Goal: Information Seeking & Learning: Learn about a topic

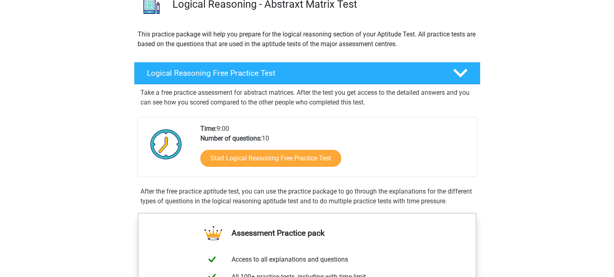
scroll to position [71, 0]
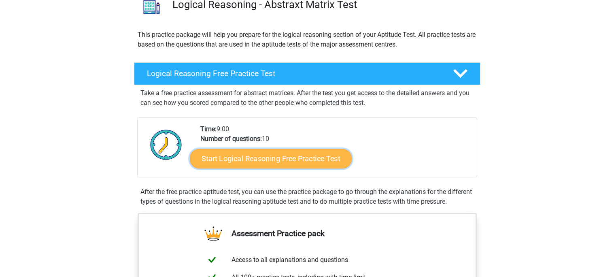
click at [254, 164] on link "Start Logical Reasoning Free Practice Test" at bounding box center [271, 158] width 162 height 19
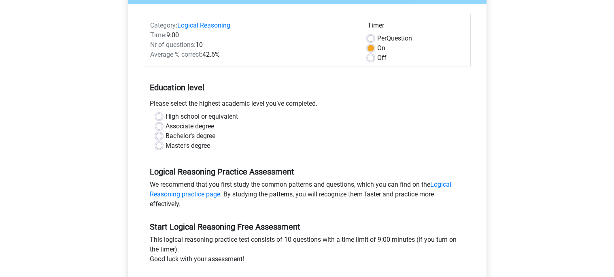
scroll to position [92, 0]
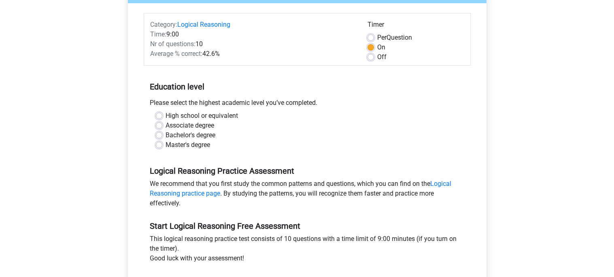
click at [177, 142] on label "Master's degree" at bounding box center [188, 145] width 45 height 10
click at [162, 142] on input "Master's degree" at bounding box center [159, 144] width 6 height 8
radio input "true"
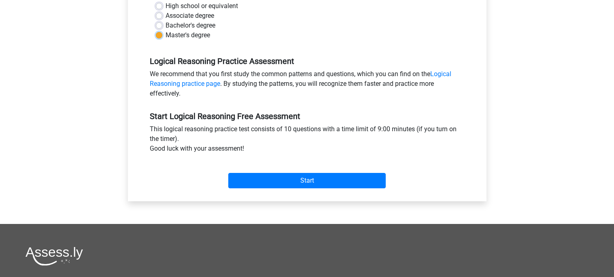
scroll to position [210, 0]
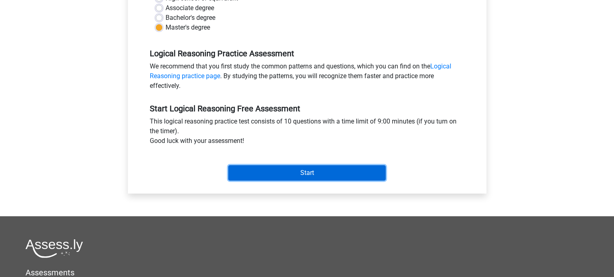
click at [242, 168] on input "Start" at bounding box center [306, 172] width 157 height 15
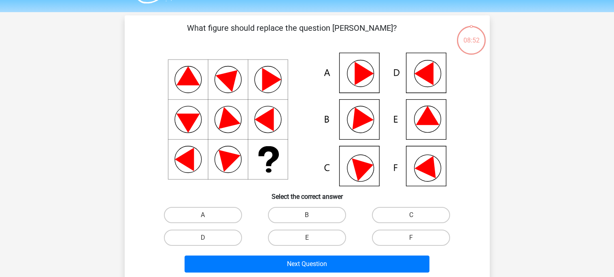
scroll to position [23, 0]
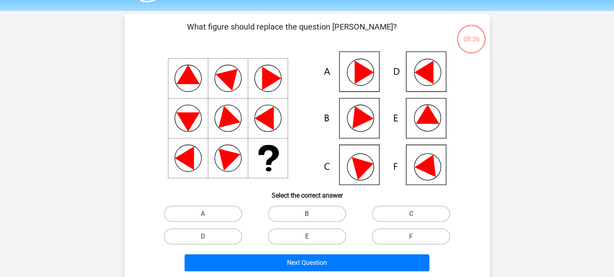
click at [404, 123] on icon at bounding box center [307, 118] width 326 height 134
click at [277, 232] on label "E" at bounding box center [307, 236] width 78 height 16
click at [307, 236] on input "E" at bounding box center [309, 238] width 5 height 5
radio input "true"
click at [283, 251] on div "Next Question" at bounding box center [307, 261] width 339 height 27
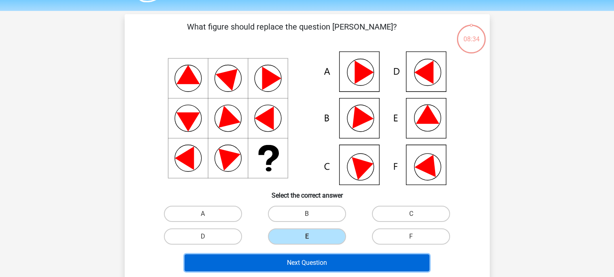
click at [283, 255] on button "Next Question" at bounding box center [307, 262] width 245 height 17
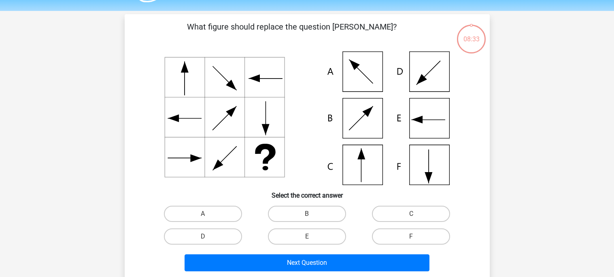
scroll to position [37, 0]
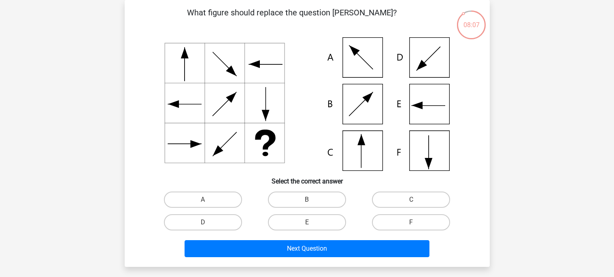
click at [376, 187] on div "What figure should replace the question [PERSON_NAME]?" at bounding box center [307, 133] width 359 height 254
click at [374, 199] on label "C" at bounding box center [411, 199] width 78 height 16
click at [411, 200] on input "C" at bounding box center [413, 202] width 5 height 5
radio input "true"
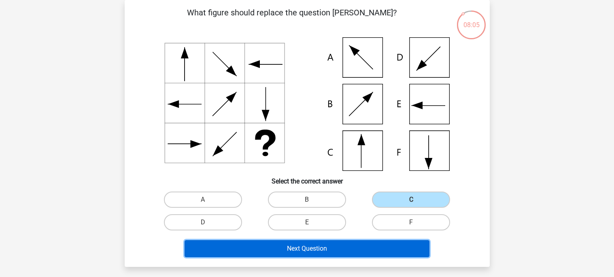
click at [341, 247] on button "Next Question" at bounding box center [307, 248] width 245 height 17
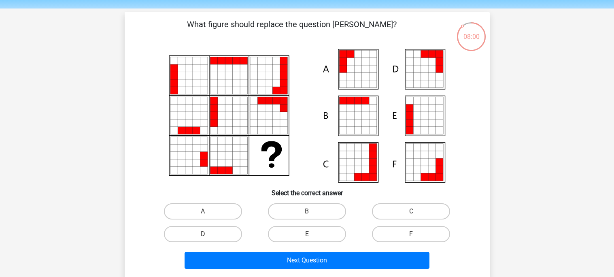
scroll to position [31, 0]
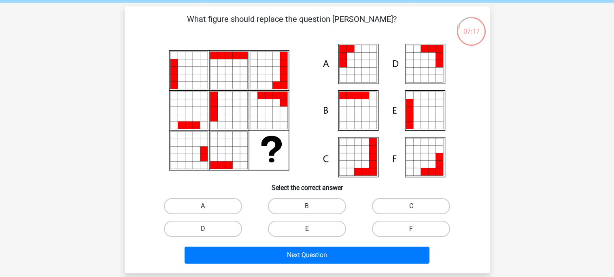
click at [227, 210] on label "A" at bounding box center [203, 206] width 78 height 16
click at [208, 210] on input "A" at bounding box center [205, 208] width 5 height 5
radio input "true"
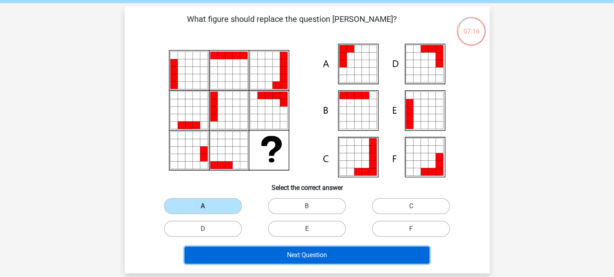
click at [261, 254] on button "Next Question" at bounding box center [307, 255] width 245 height 17
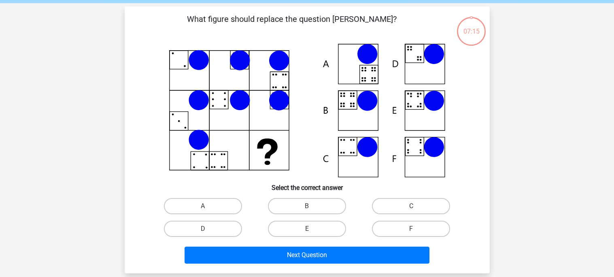
scroll to position [37, 0]
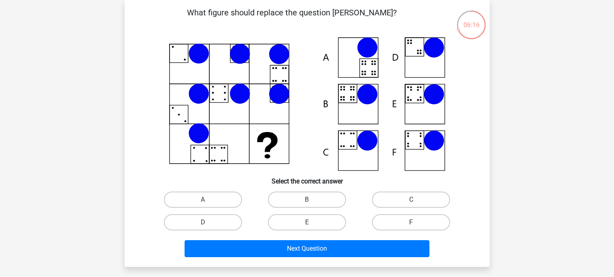
click at [316, 213] on div "E" at bounding box center [307, 222] width 104 height 23
click at [317, 215] on label "E" at bounding box center [307, 222] width 78 height 16
click at [312, 222] on input "E" at bounding box center [309, 224] width 5 height 5
radio input "true"
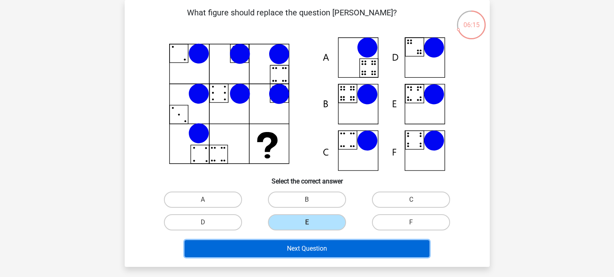
click at [322, 247] on button "Next Question" at bounding box center [307, 248] width 245 height 17
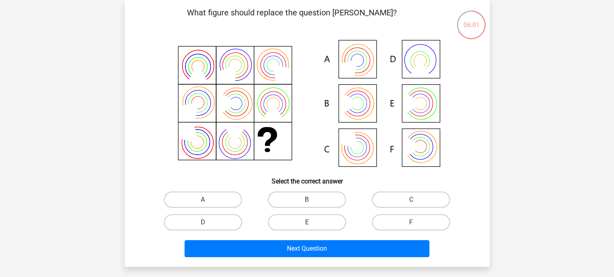
click at [207, 202] on input "A" at bounding box center [205, 202] width 5 height 5
radio input "true"
click at [210, 198] on label "A" at bounding box center [203, 199] width 78 height 16
click at [208, 200] on input "A" at bounding box center [205, 202] width 5 height 5
click at [210, 198] on label "A" at bounding box center [203, 199] width 78 height 16
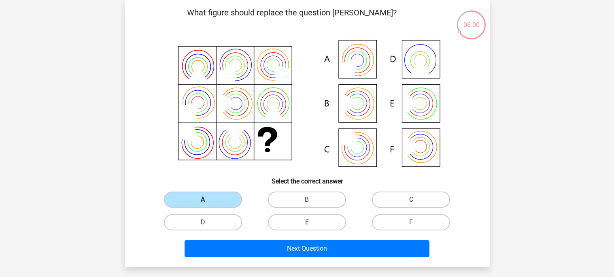
click at [208, 200] on input "A" at bounding box center [205, 202] width 5 height 5
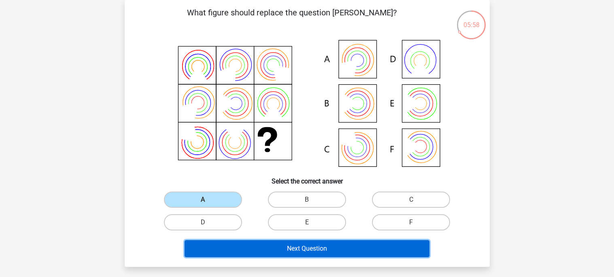
click at [269, 243] on button "Next Question" at bounding box center [307, 248] width 245 height 17
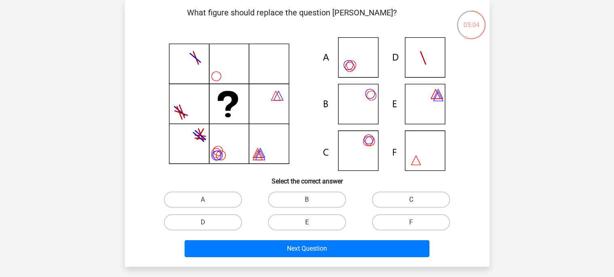
click at [386, 202] on label "C" at bounding box center [411, 199] width 78 height 16
click at [411, 202] on input "C" at bounding box center [413, 202] width 5 height 5
radio input "true"
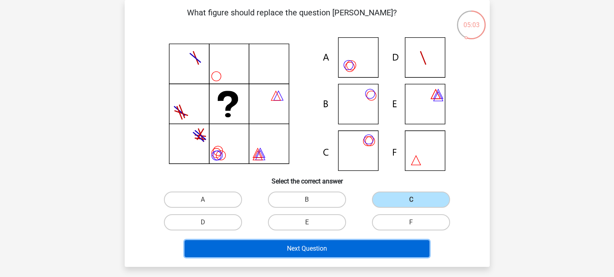
click at [377, 240] on button "Next Question" at bounding box center [307, 248] width 245 height 17
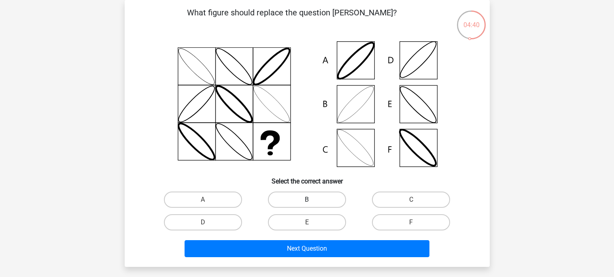
click at [334, 197] on label "B" at bounding box center [307, 199] width 78 height 16
click at [312, 200] on input "B" at bounding box center [309, 202] width 5 height 5
radio input "true"
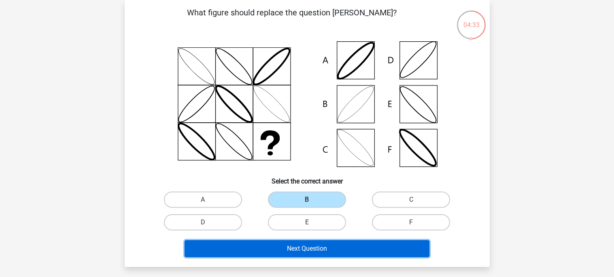
click at [346, 242] on button "Next Question" at bounding box center [307, 248] width 245 height 17
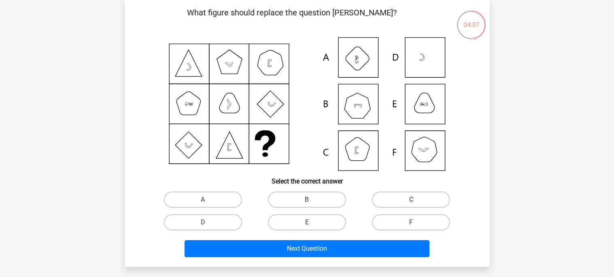
click at [383, 194] on label "C" at bounding box center [411, 199] width 78 height 16
click at [411, 200] on input "C" at bounding box center [413, 202] width 5 height 5
radio input "true"
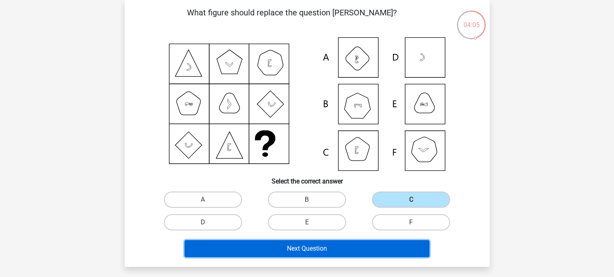
click at [341, 244] on button "Next Question" at bounding box center [307, 248] width 245 height 17
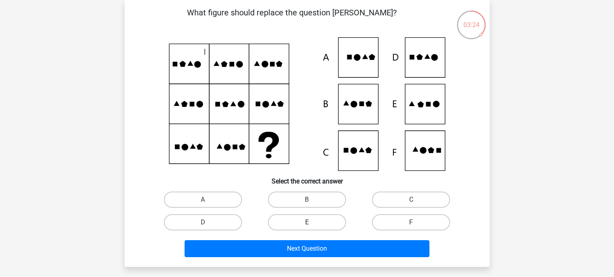
click at [325, 221] on label "E" at bounding box center [307, 222] width 78 height 16
click at [312, 222] on input "E" at bounding box center [309, 224] width 5 height 5
radio input "true"
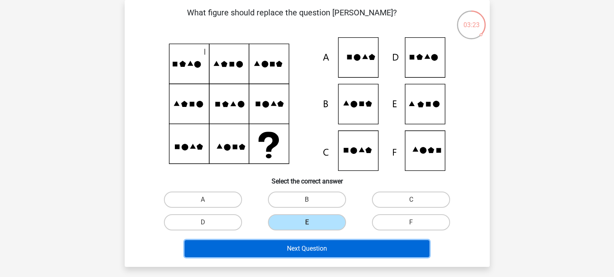
click at [347, 242] on button "Next Question" at bounding box center [307, 248] width 245 height 17
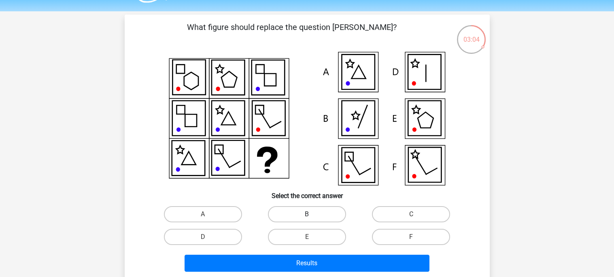
scroll to position [22, 0]
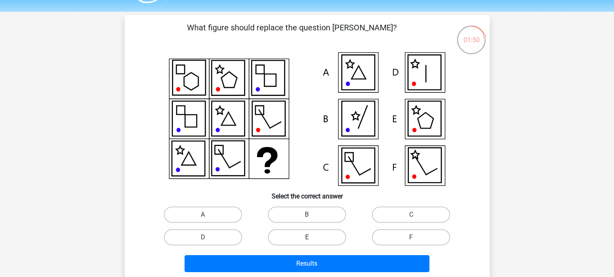
click at [319, 238] on label "E" at bounding box center [307, 237] width 78 height 16
click at [312, 238] on input "E" at bounding box center [309, 239] width 5 height 5
radio input "true"
click at [327, 250] on div "Results" at bounding box center [307, 262] width 339 height 27
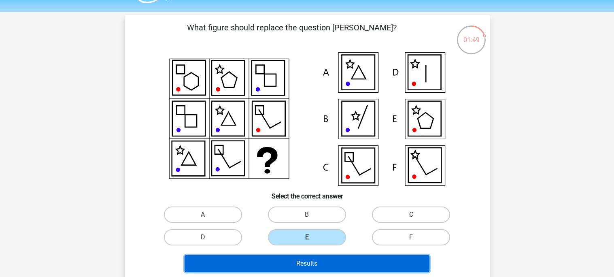
click at [327, 256] on button "Results" at bounding box center [307, 263] width 245 height 17
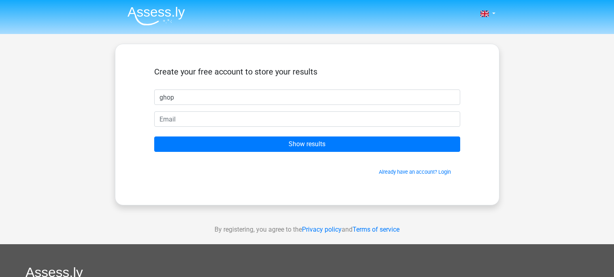
type input "ghop"
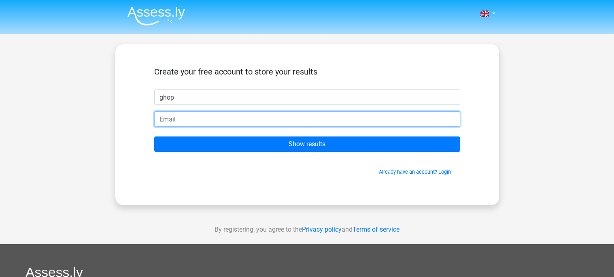
click at [444, 114] on input "email" at bounding box center [307, 118] width 306 height 15
type input "[PERSON_NAME][EMAIL_ADDRESS][DOMAIN_NAME]"
click at [154, 136] on input "Show results" at bounding box center [307, 143] width 306 height 15
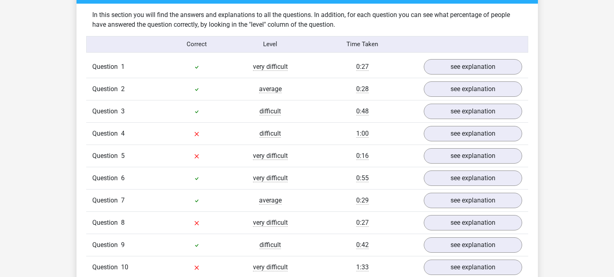
scroll to position [626, 0]
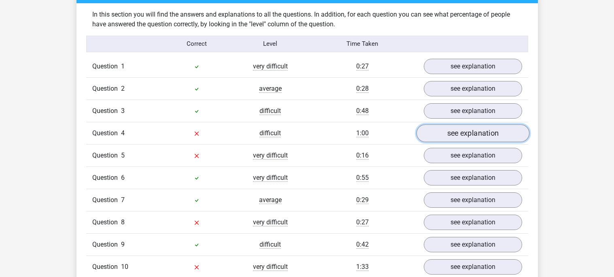
click at [440, 135] on link "see explanation" at bounding box center [472, 133] width 113 height 18
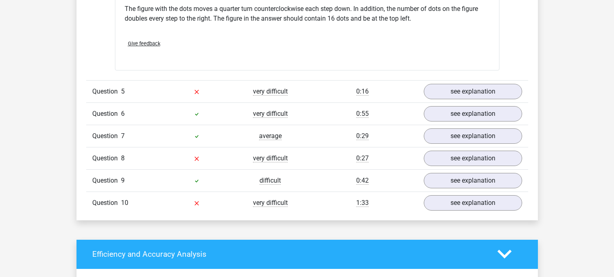
scroll to position [1038, 0]
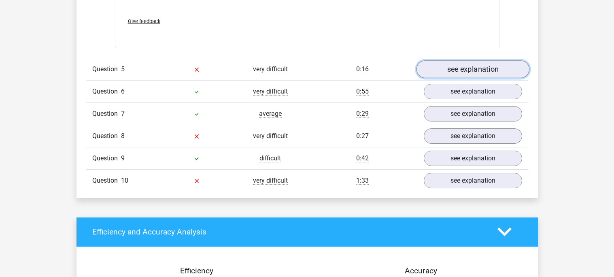
click at [449, 70] on link "see explanation" at bounding box center [472, 69] width 113 height 18
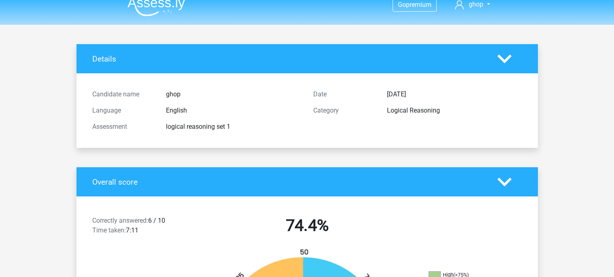
scroll to position [0, 0]
